Goal: Information Seeking & Learning: Learn about a topic

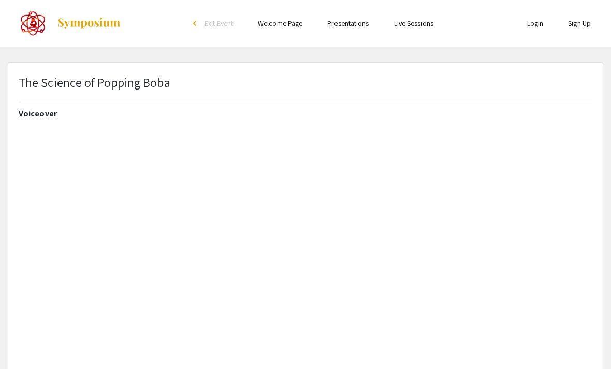
select select "custom"
type input "0"
select select "custom"
type input "1"
select select "auto"
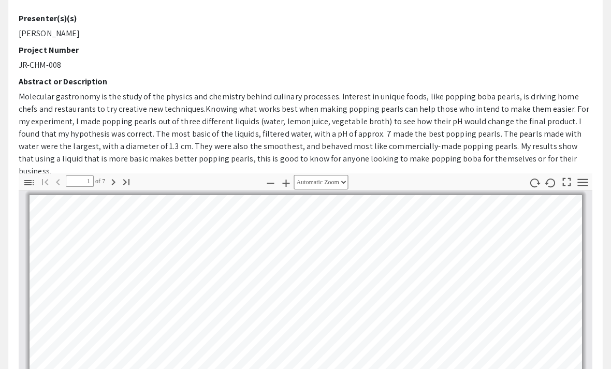
scroll to position [304, 0]
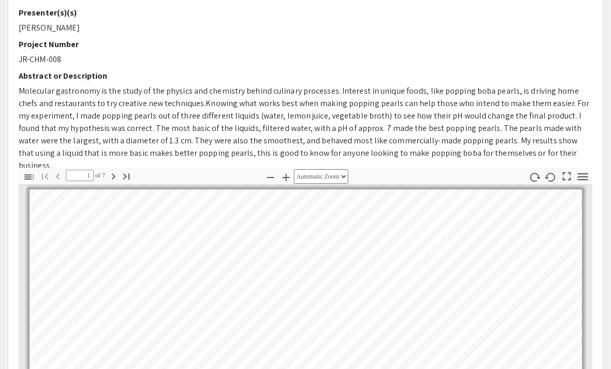
click at [115, 176] on icon "button" at bounding box center [113, 176] width 12 height 12
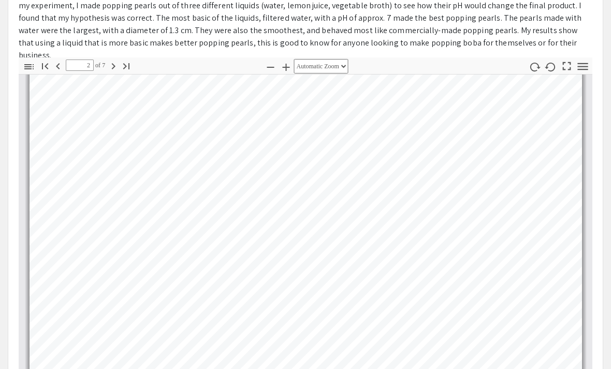
scroll to position [410, 0]
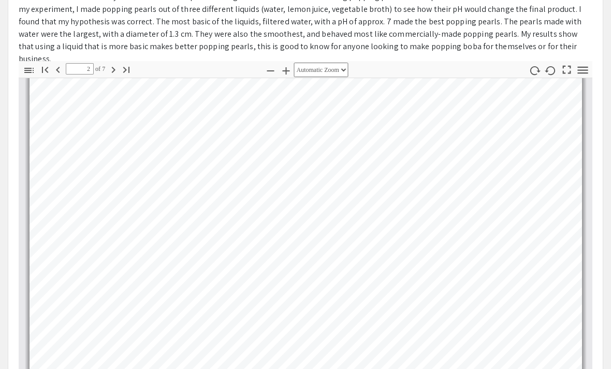
click at [112, 70] on icon "button" at bounding box center [113, 70] width 12 height 12
click at [110, 74] on icon "button" at bounding box center [113, 70] width 12 height 12
click at [110, 68] on icon "button" at bounding box center [113, 70] width 12 height 12
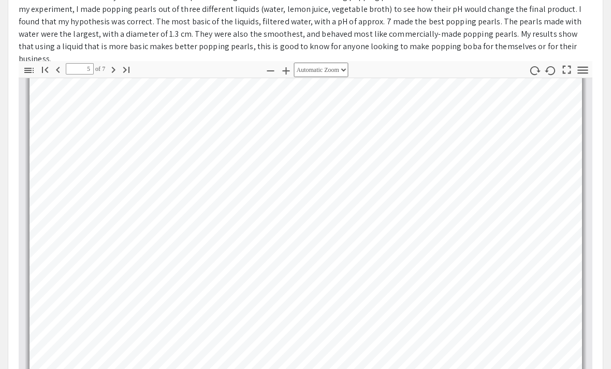
scroll to position [1271, 0]
click at [81, 47] on span "Knowing what works best when making popping pearls can help those who intend to…" at bounding box center [304, 27] width 571 height 73
click at [59, 68] on icon "button" at bounding box center [58, 70] width 4 height 6
click at [52, 69] on icon "button" at bounding box center [58, 70] width 12 height 12
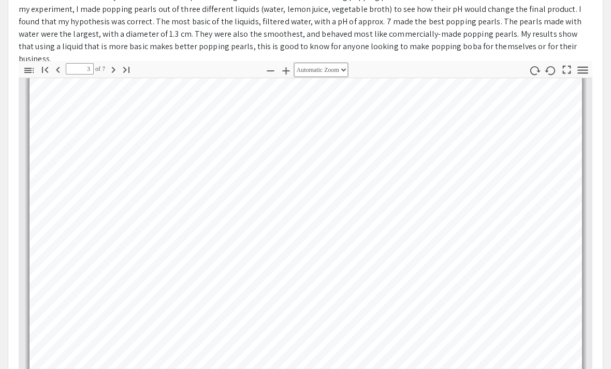
scroll to position [638, 0]
click at [111, 65] on icon "button" at bounding box center [113, 70] width 12 height 12
type input "4"
